Goal: Browse casually

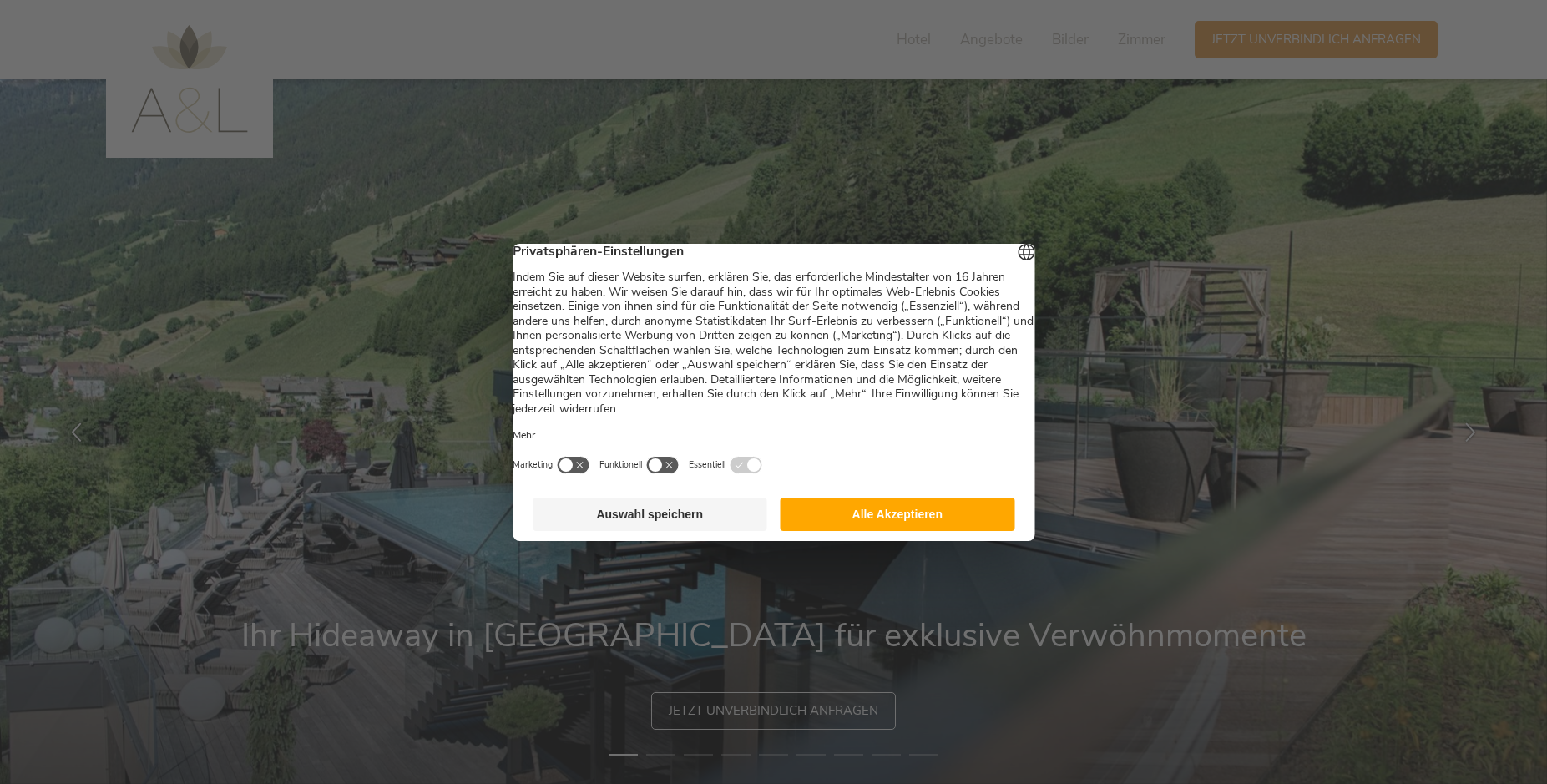
click at [654, 528] on button "Auswahl speichern" at bounding box center [650, 514] width 235 height 33
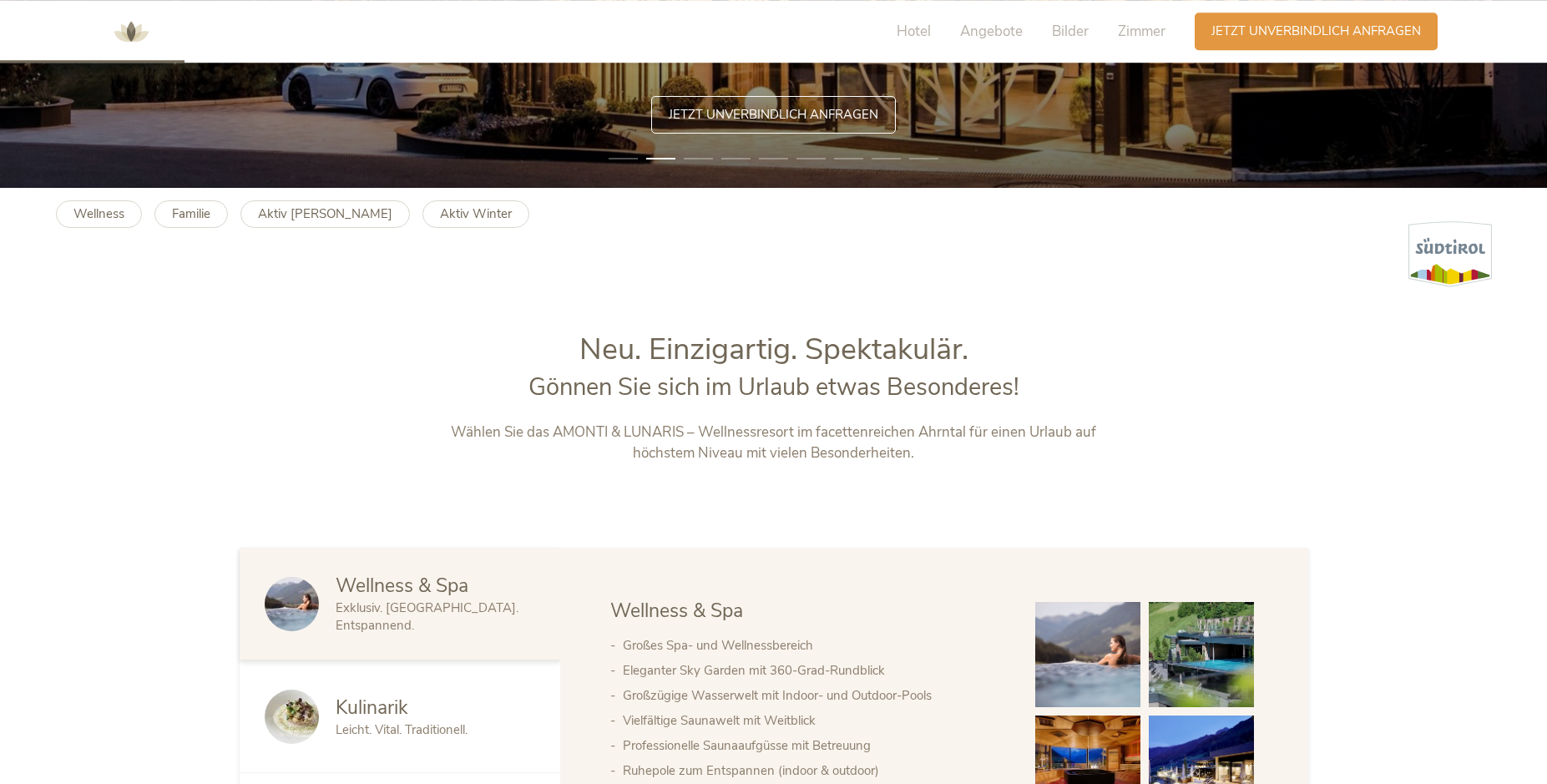
scroll to position [255, 0]
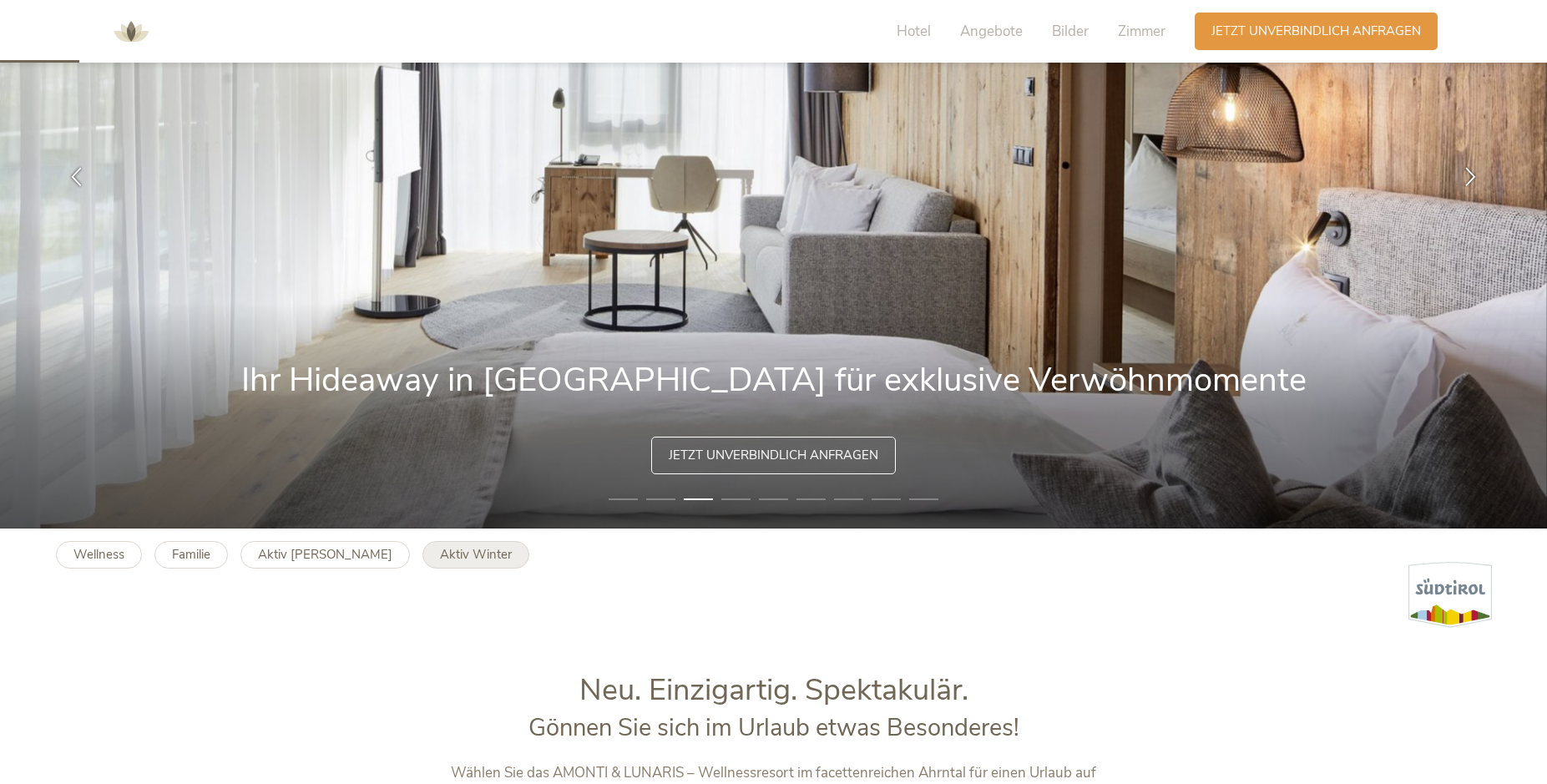
click at [440, 554] on b "Aktiv Winter" at bounding box center [475, 553] width 72 height 17
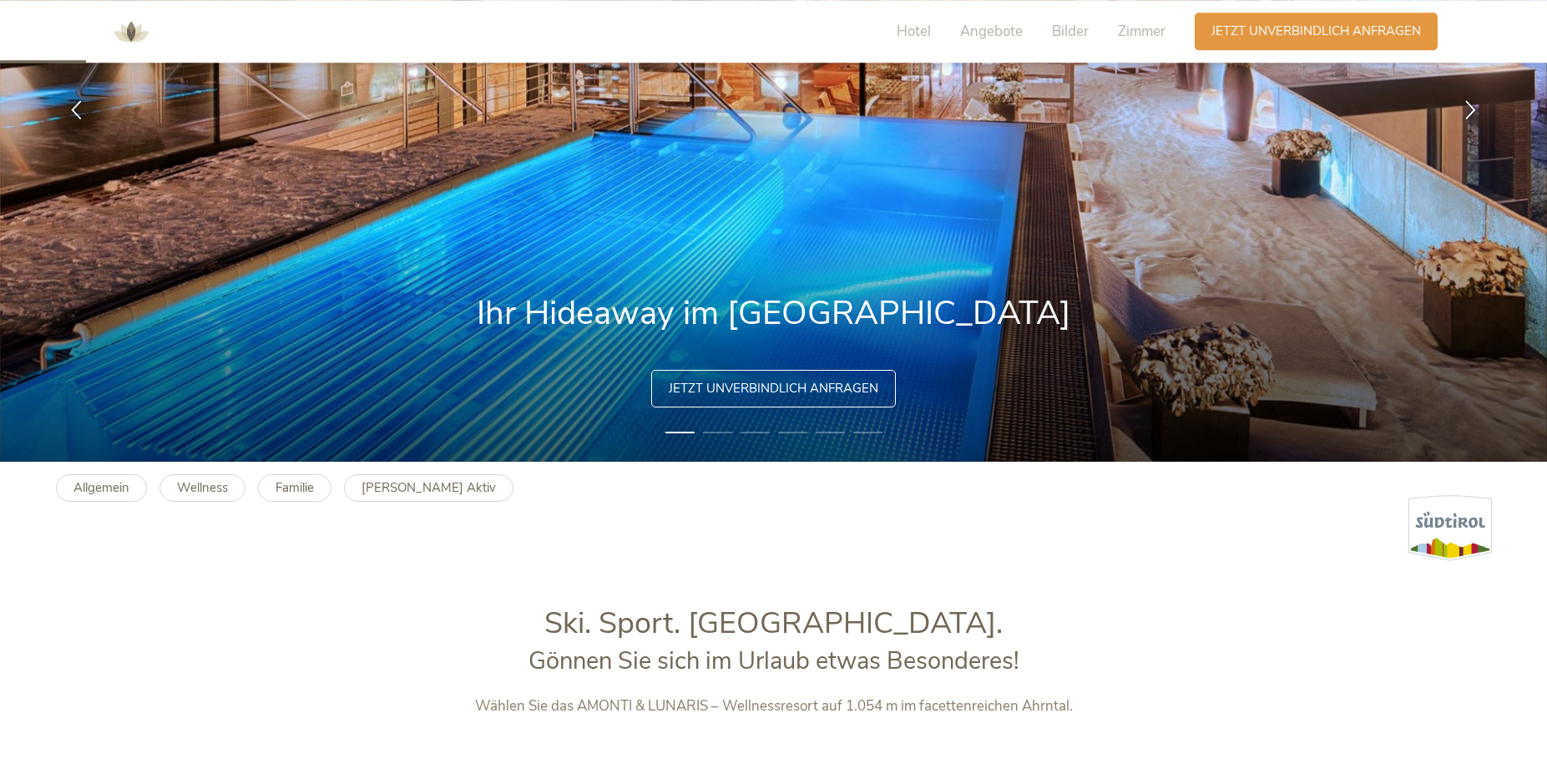
scroll to position [255, 0]
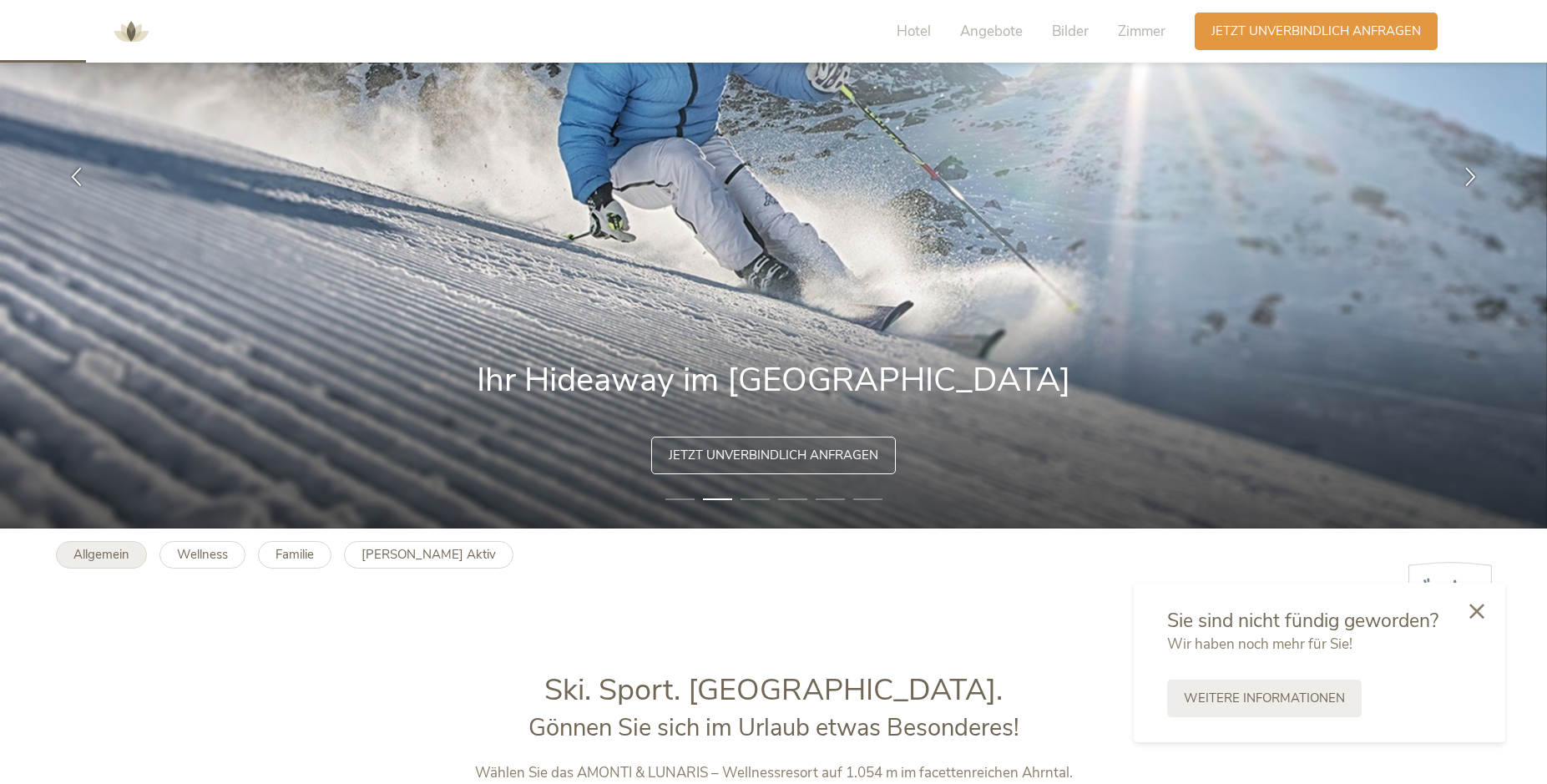
click at [109, 561] on b "Allgemein" at bounding box center [101, 553] width 56 height 17
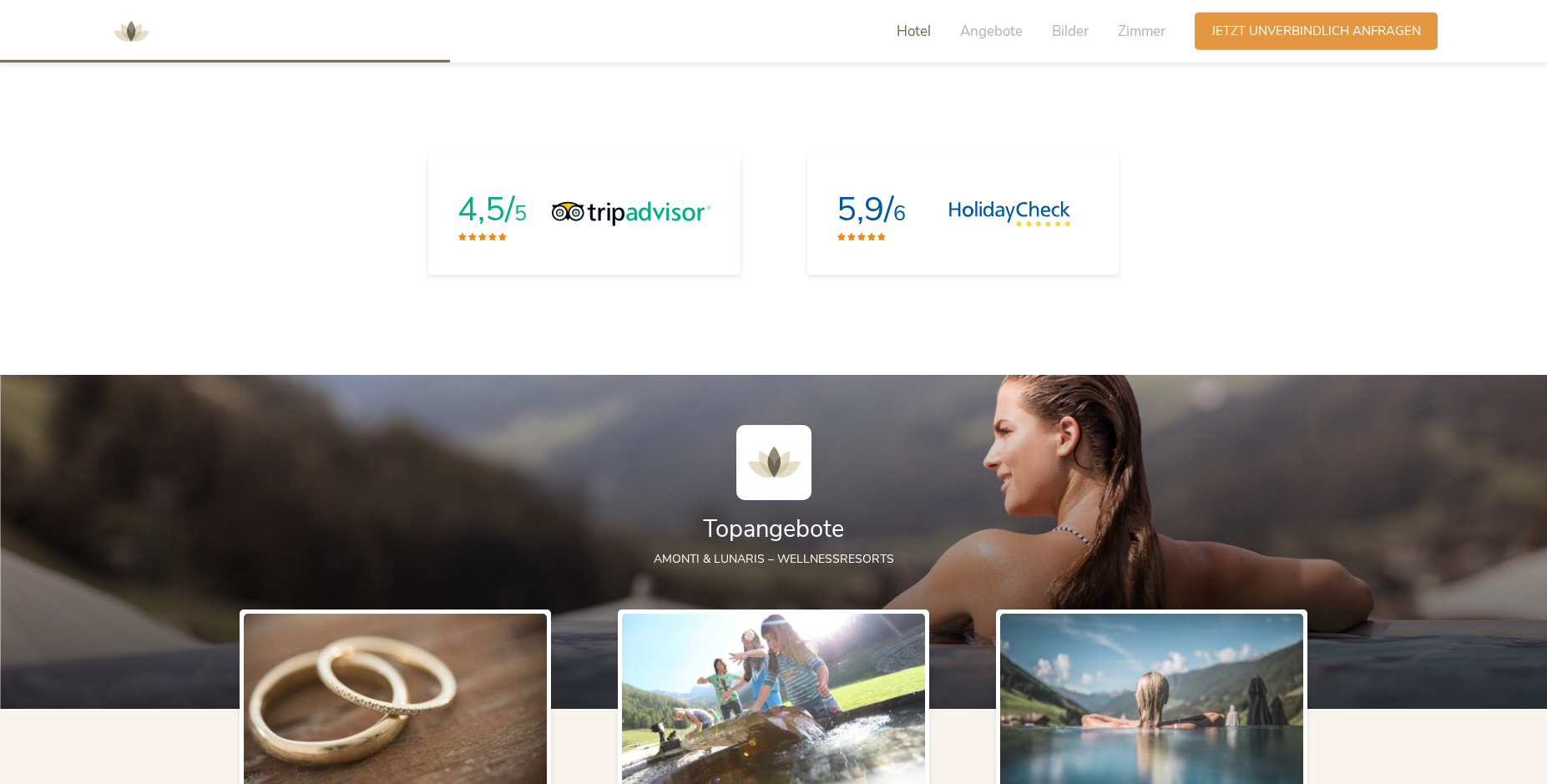
scroll to position [1362, 0]
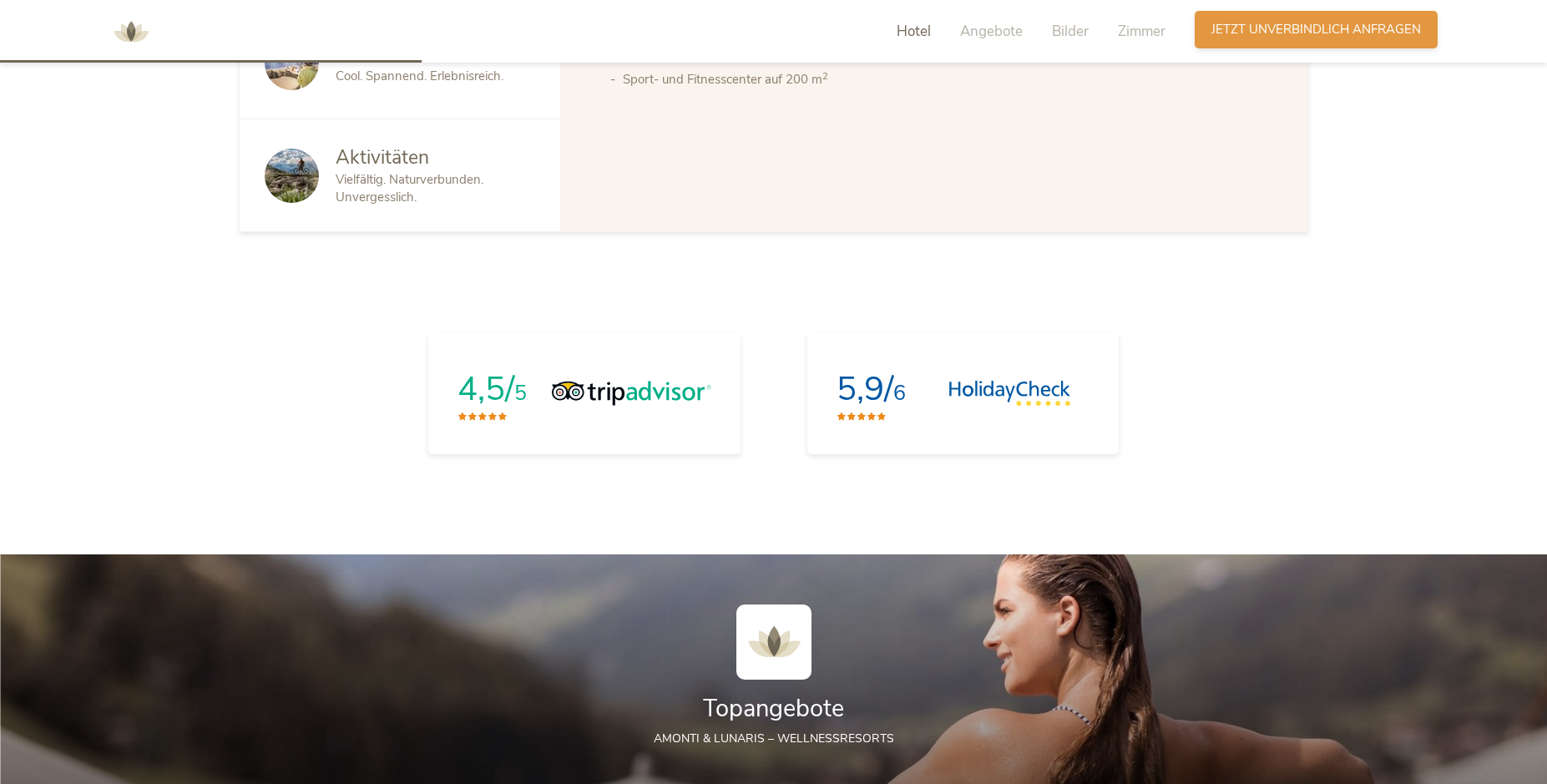
click at [1355, 34] on span "Jetzt unverbindlich anfragen" at bounding box center [1315, 29] width 209 height 18
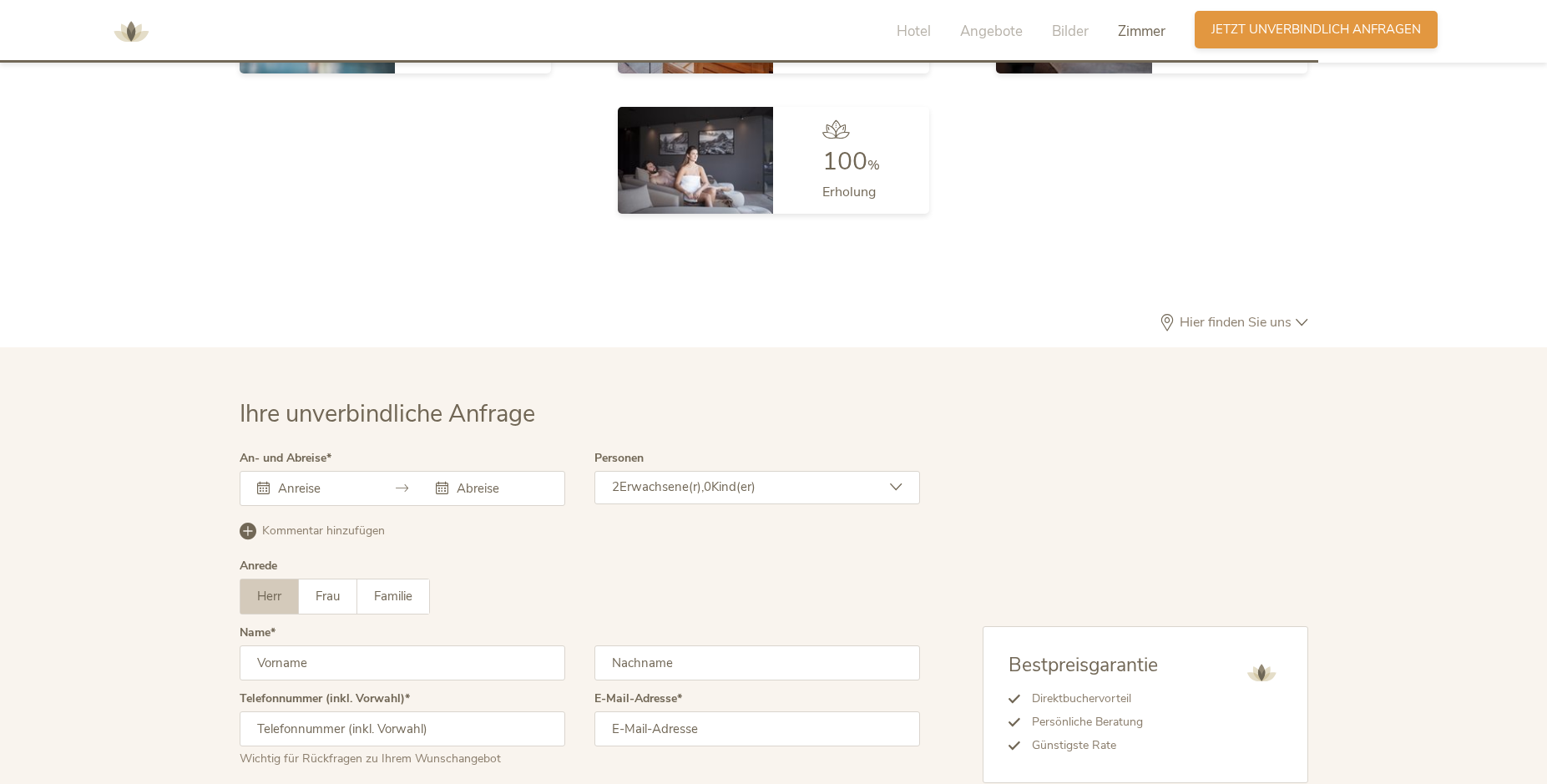
scroll to position [4996, 0]
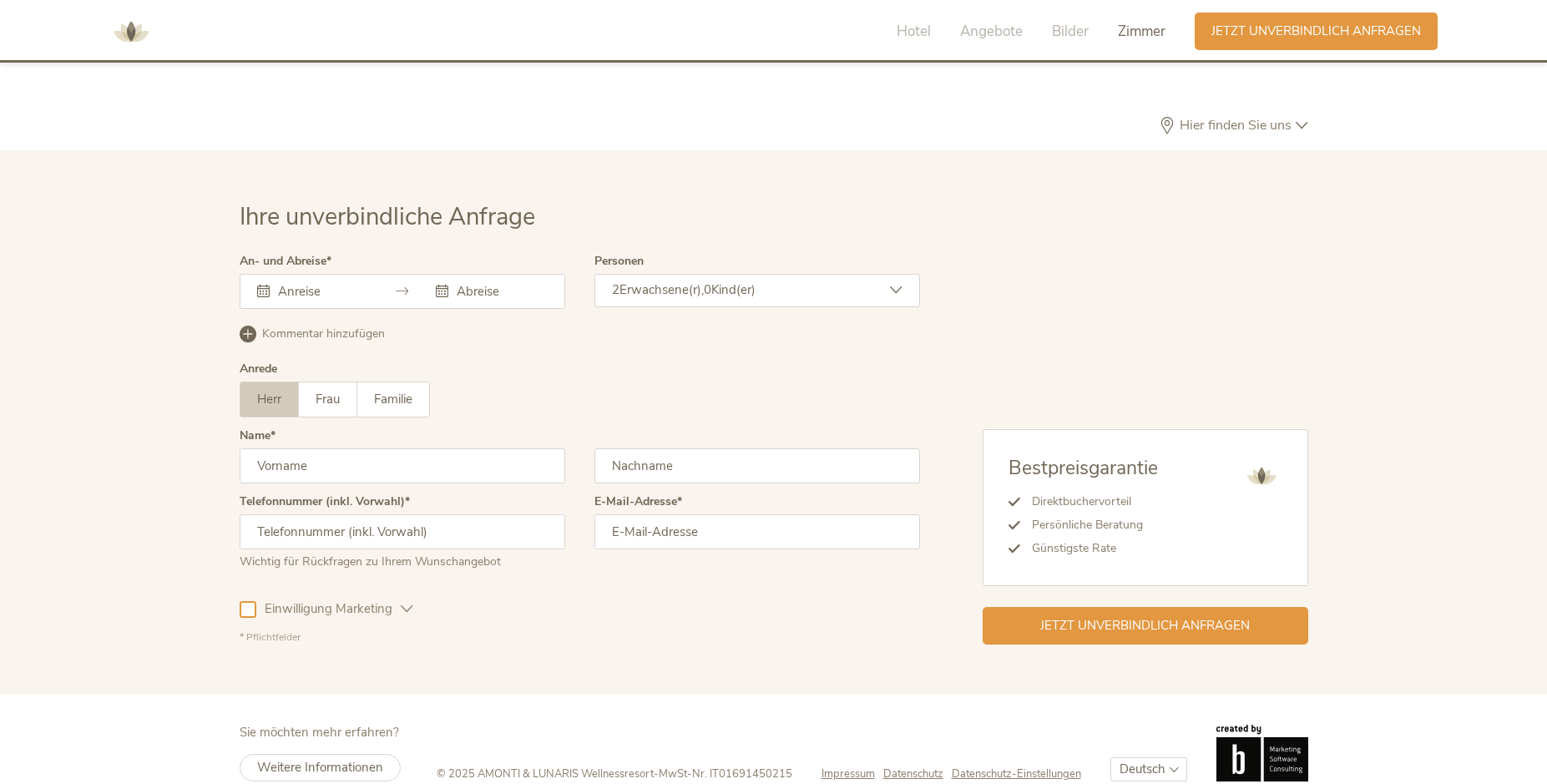
click at [1128, 31] on span "Zimmer" at bounding box center [1142, 31] width 47 height 20
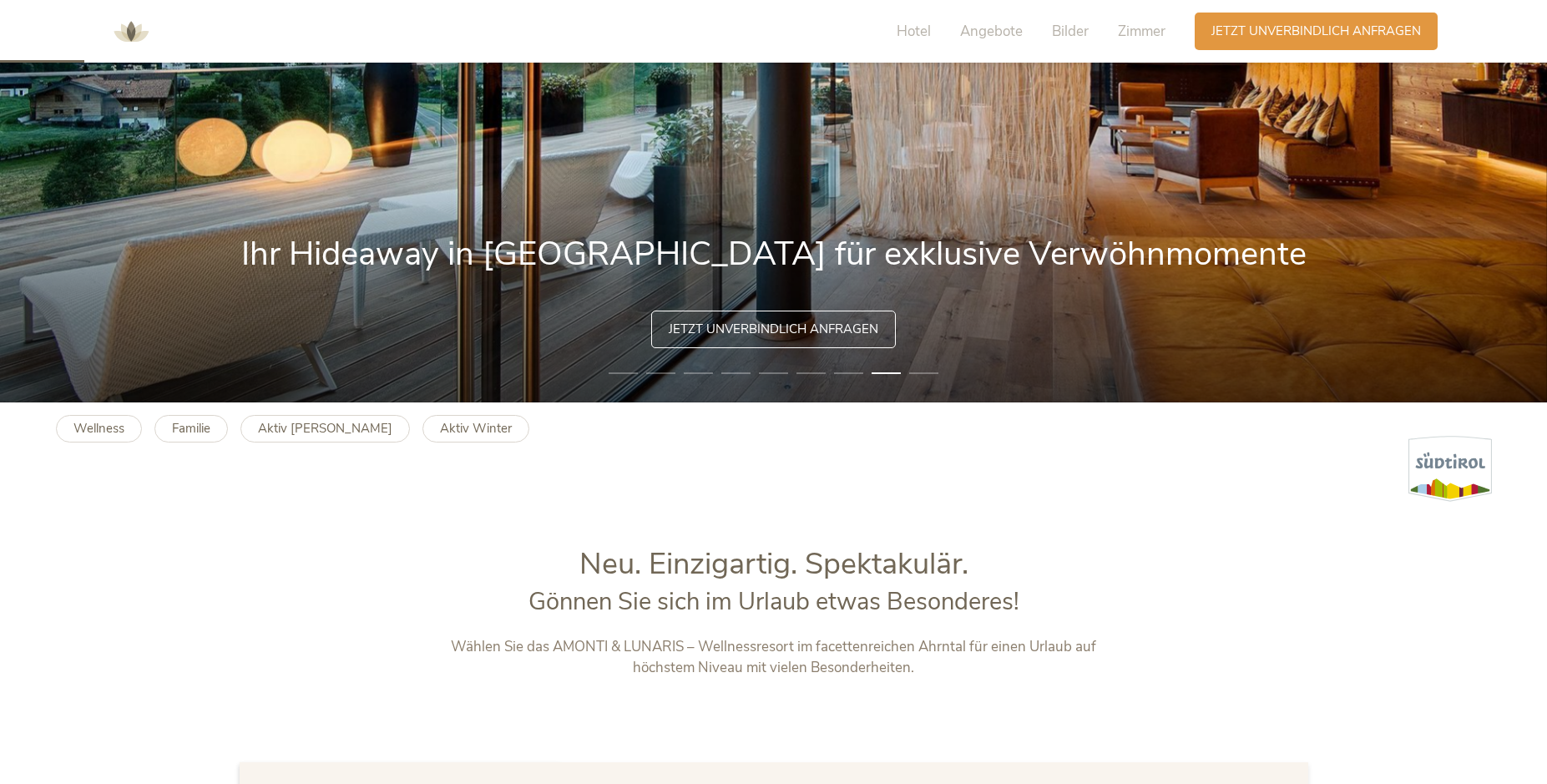
scroll to position [0, 0]
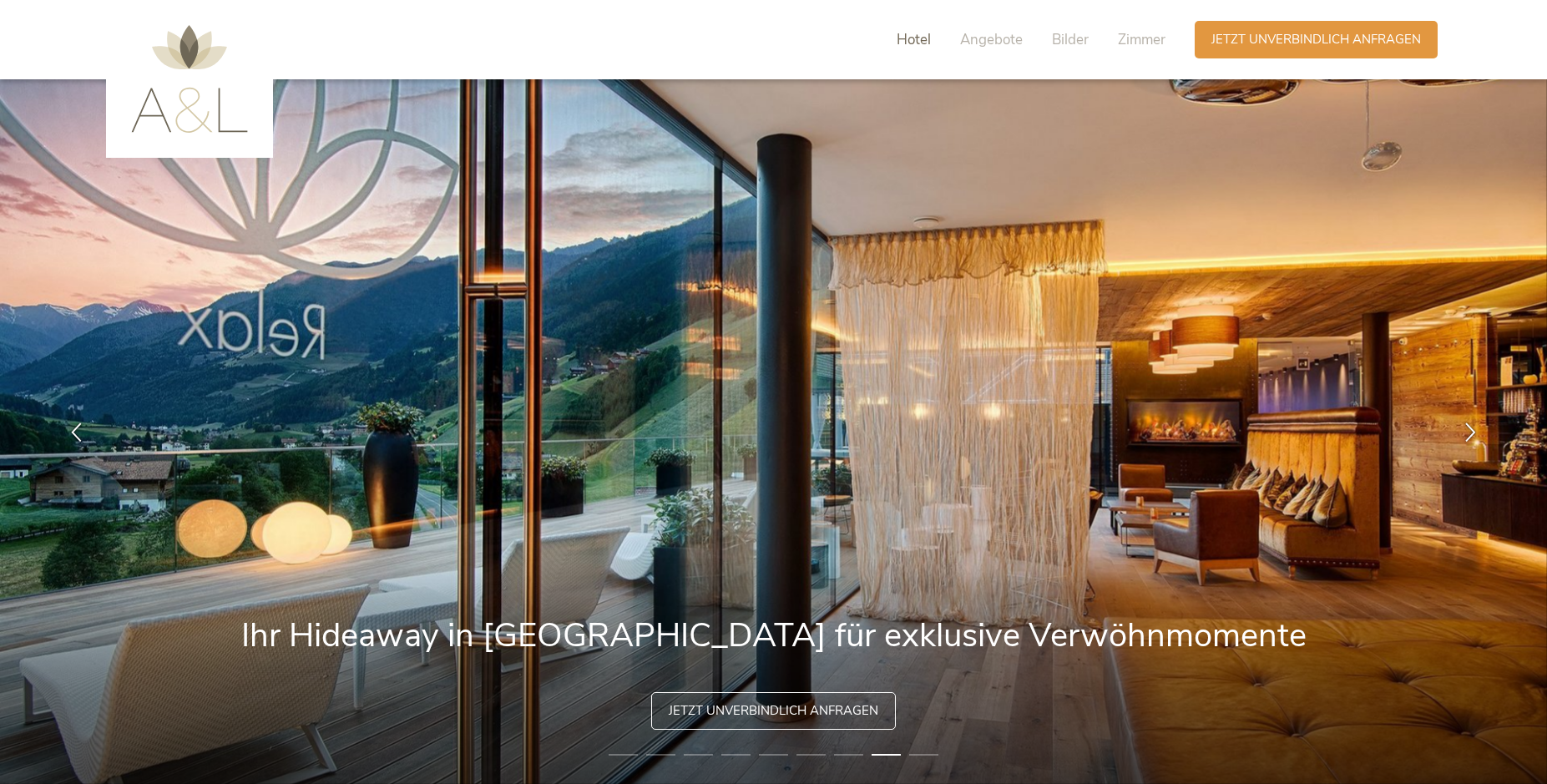
click at [908, 37] on span "Hotel" at bounding box center [914, 40] width 34 height 20
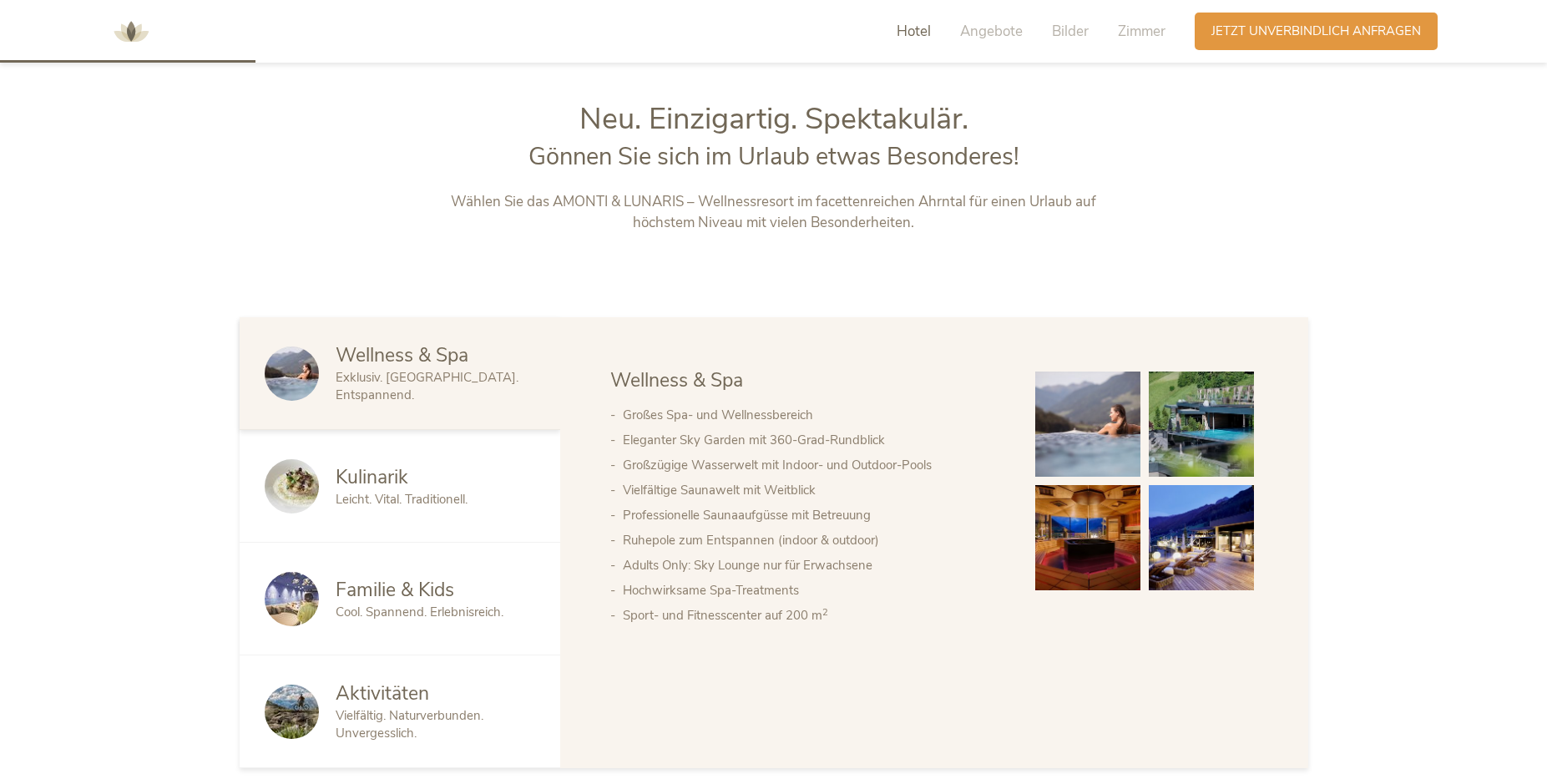
scroll to position [841, 0]
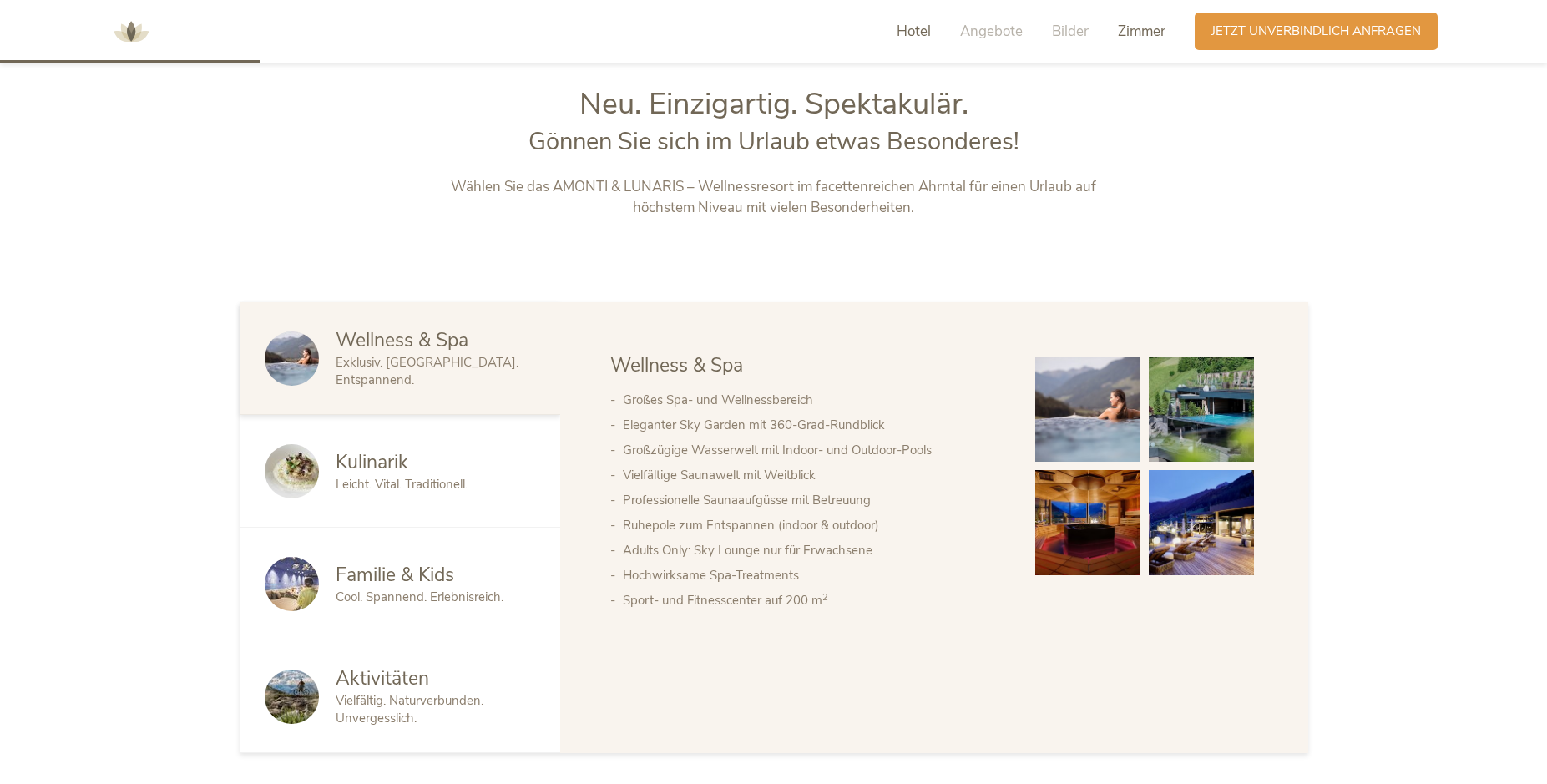
click at [1140, 27] on span "Zimmer" at bounding box center [1142, 31] width 47 height 20
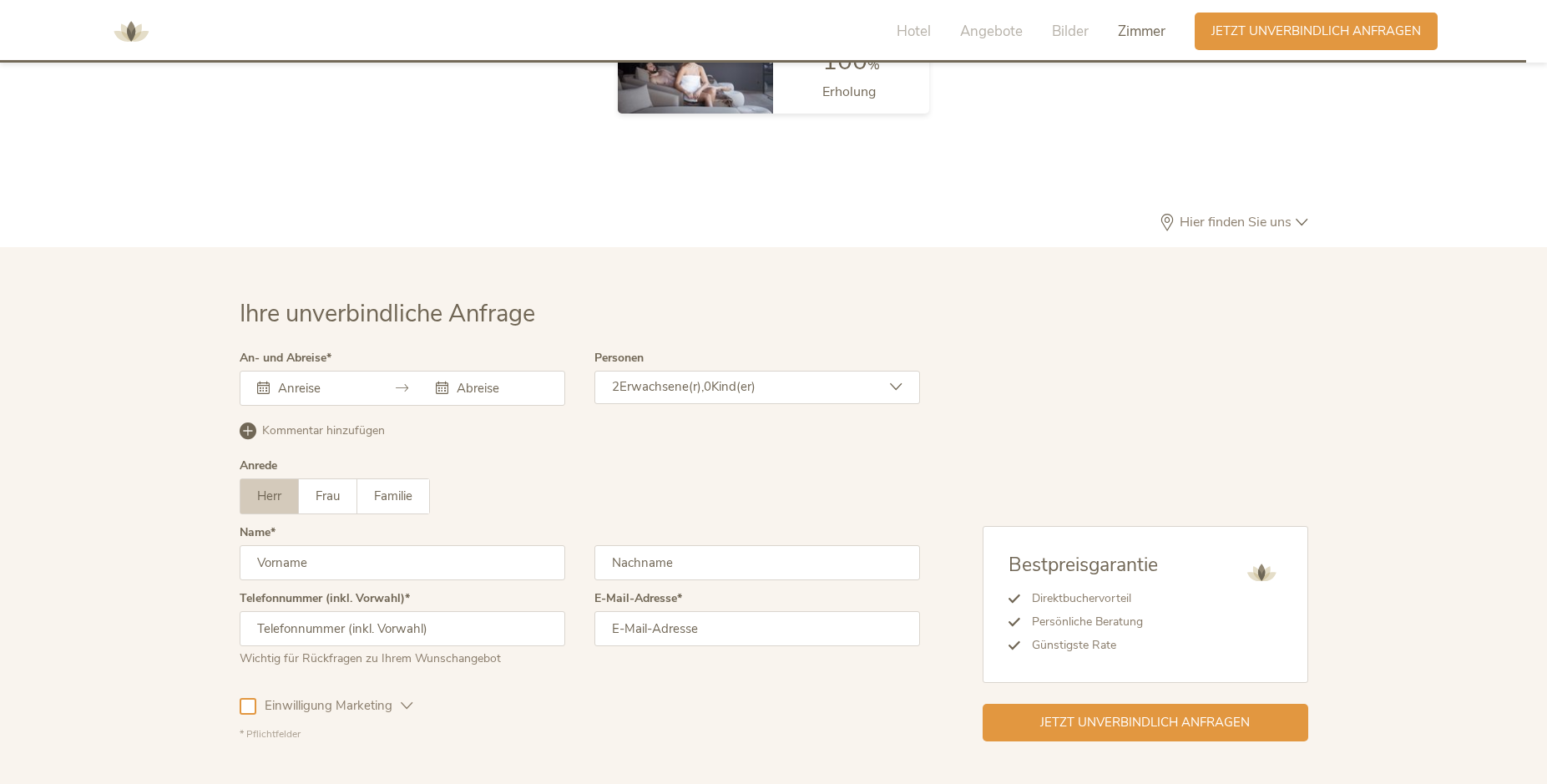
scroll to position [4996, 0]
